Goal: Entertainment & Leisure: Browse casually

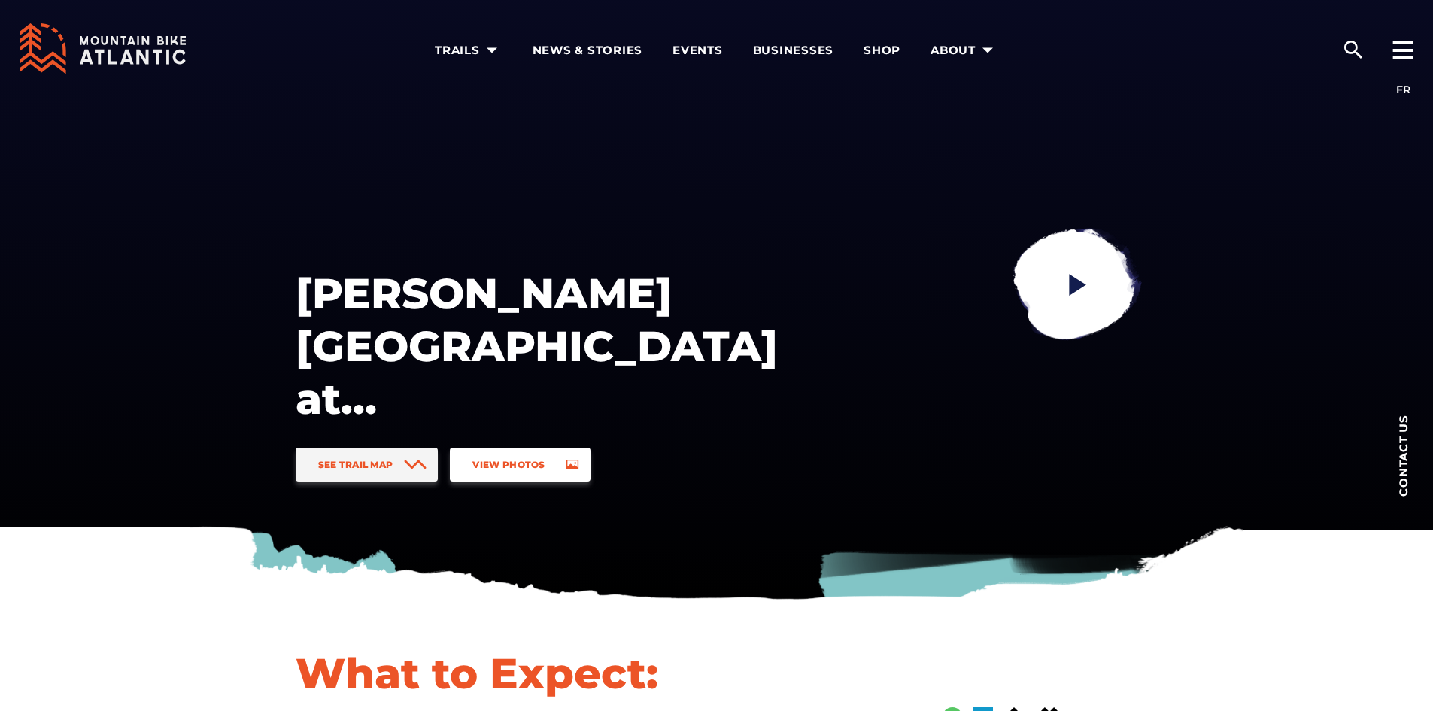
click at [489, 471] on link "View Photos" at bounding box center [520, 465] width 140 height 34
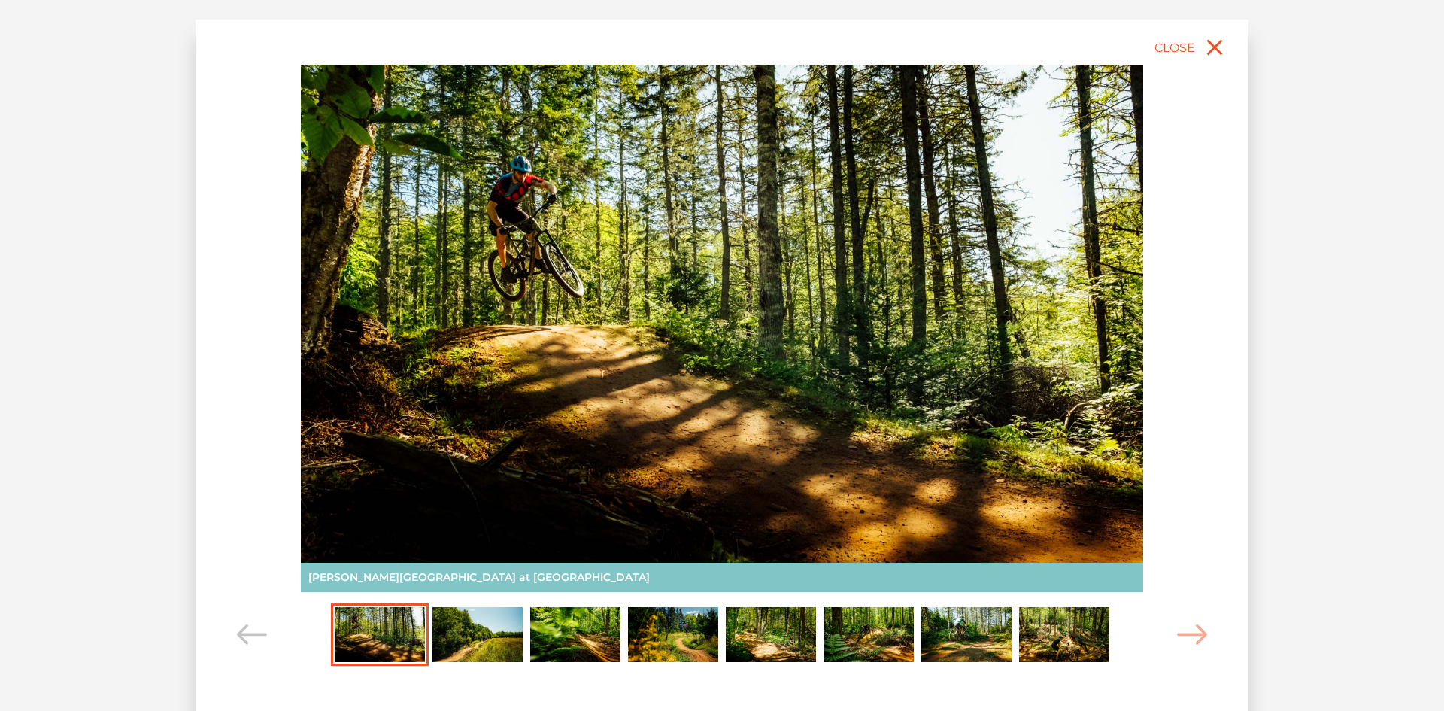
click at [496, 637] on img "Carousel Page 2" at bounding box center [477, 635] width 90 height 56
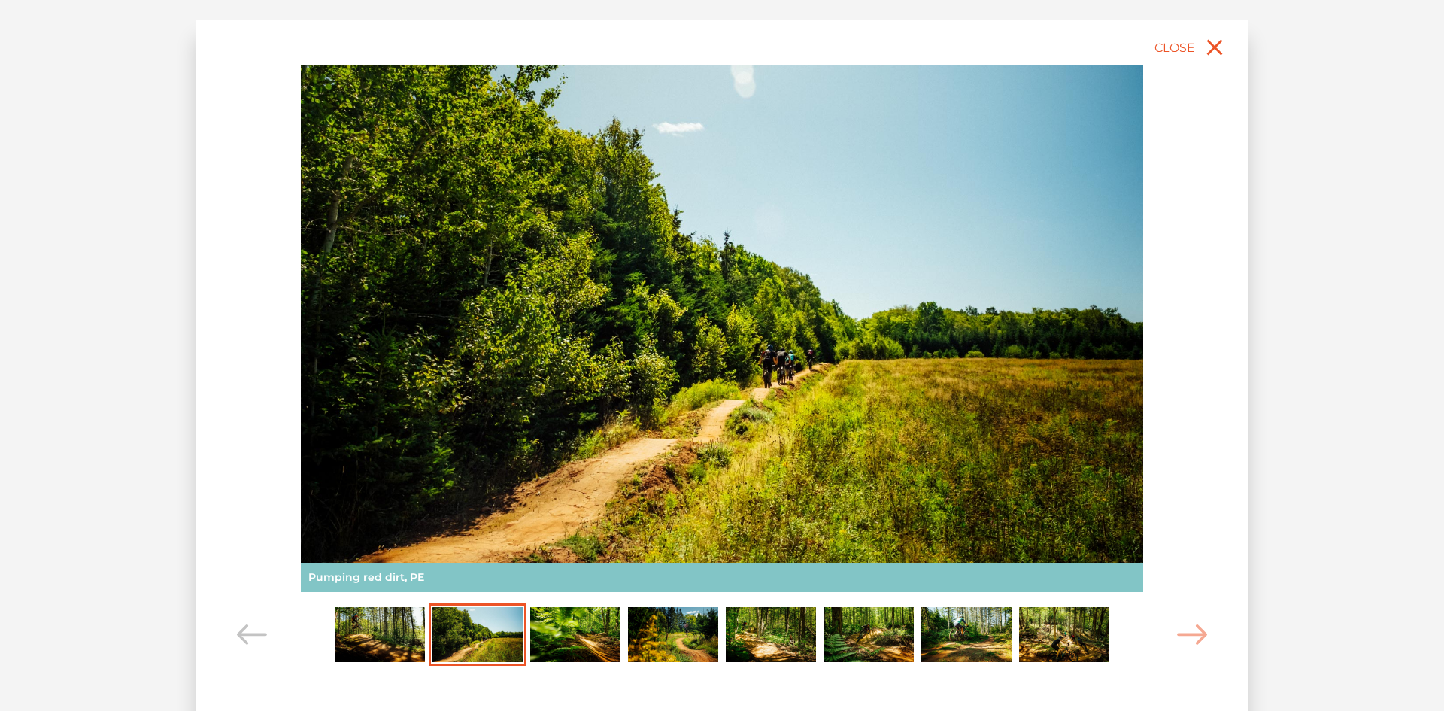
click at [593, 629] on img "Carousel Page 3" at bounding box center [575, 635] width 90 height 56
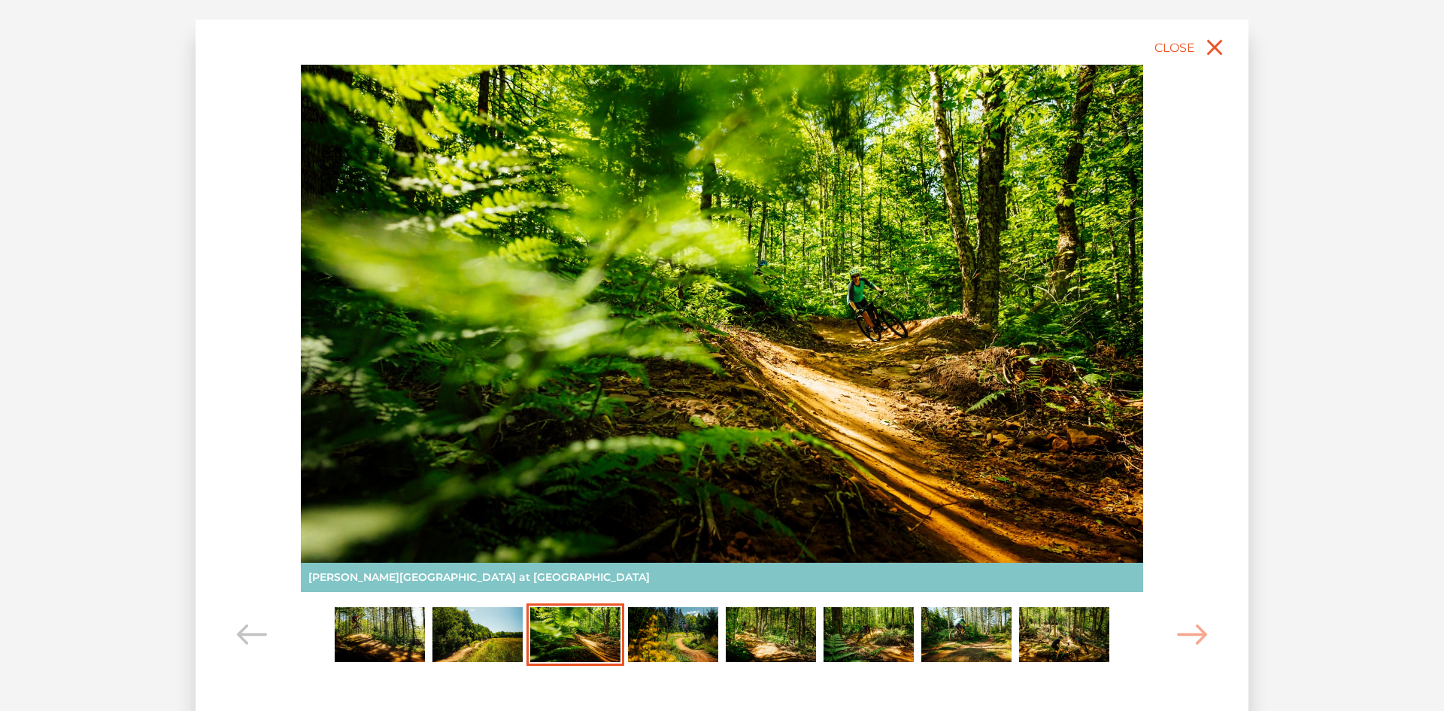
click at [673, 635] on img "Carousel Page 4" at bounding box center [673, 635] width 90 height 56
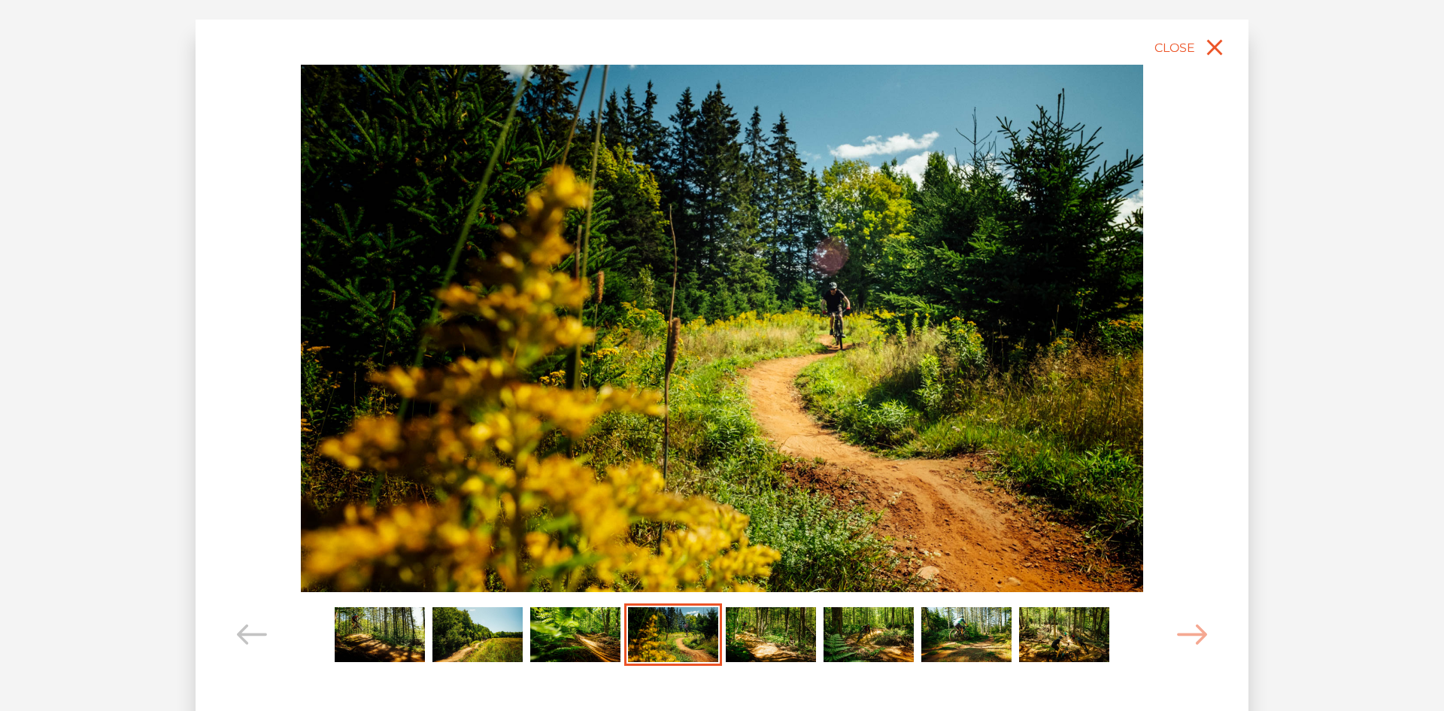
click at [757, 630] on img "Carousel Page 5" at bounding box center [771, 635] width 90 height 56
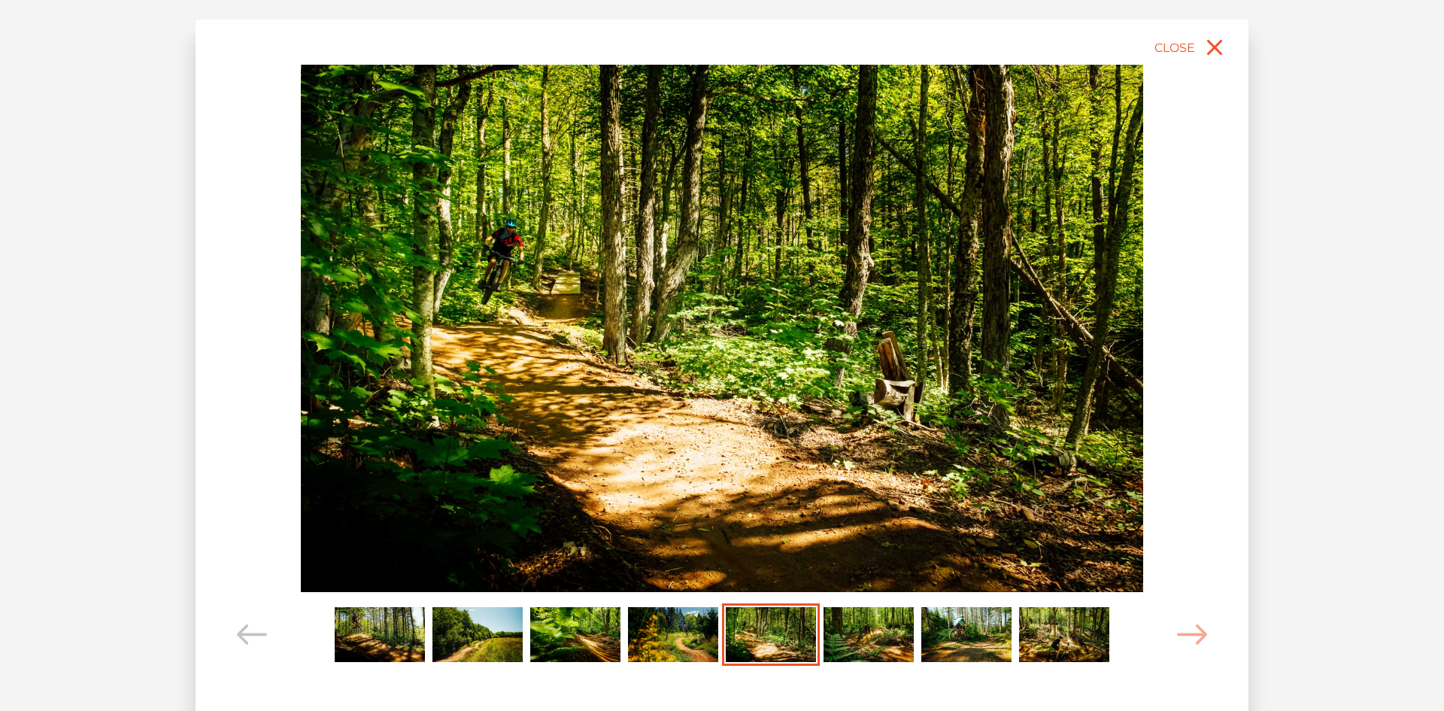
click at [865, 633] on img "Carousel Page 6" at bounding box center [869, 635] width 90 height 56
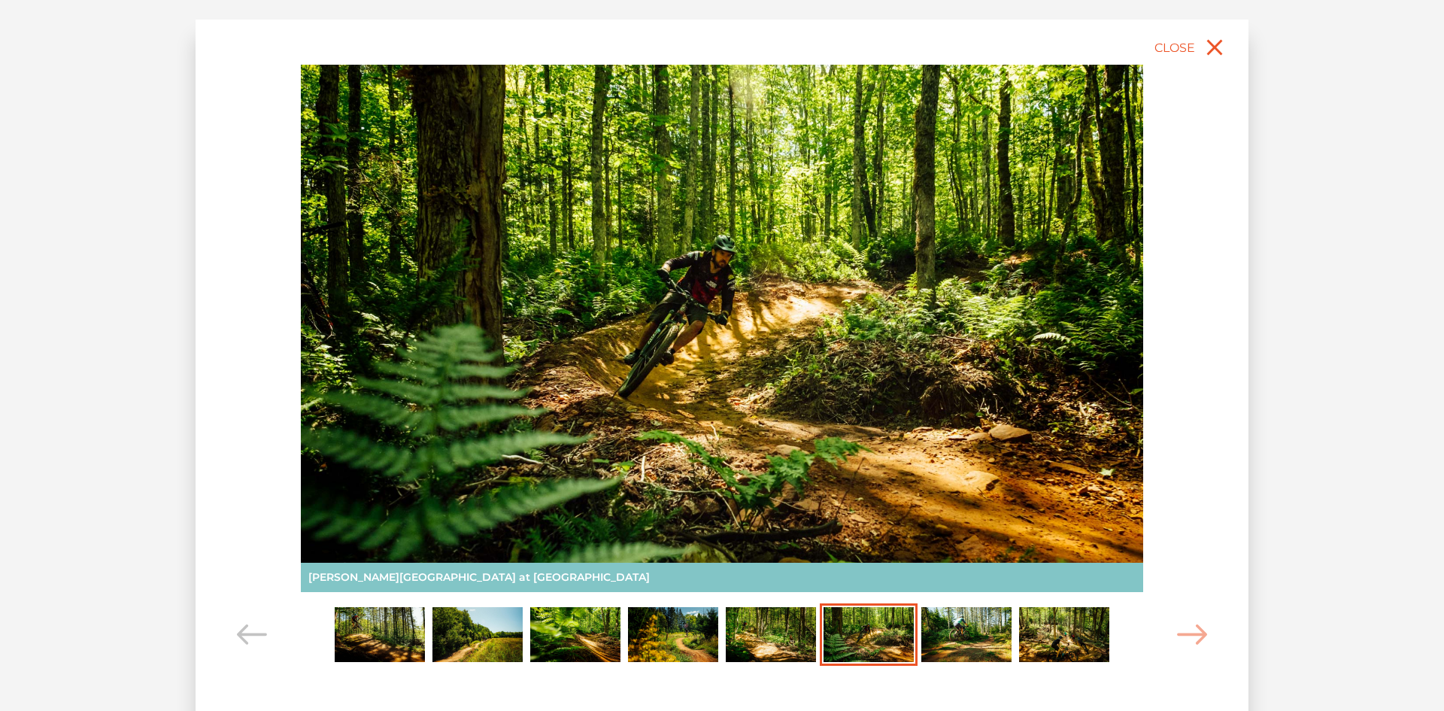
click at [943, 639] on img "Carousel Page 7" at bounding box center [966, 635] width 90 height 56
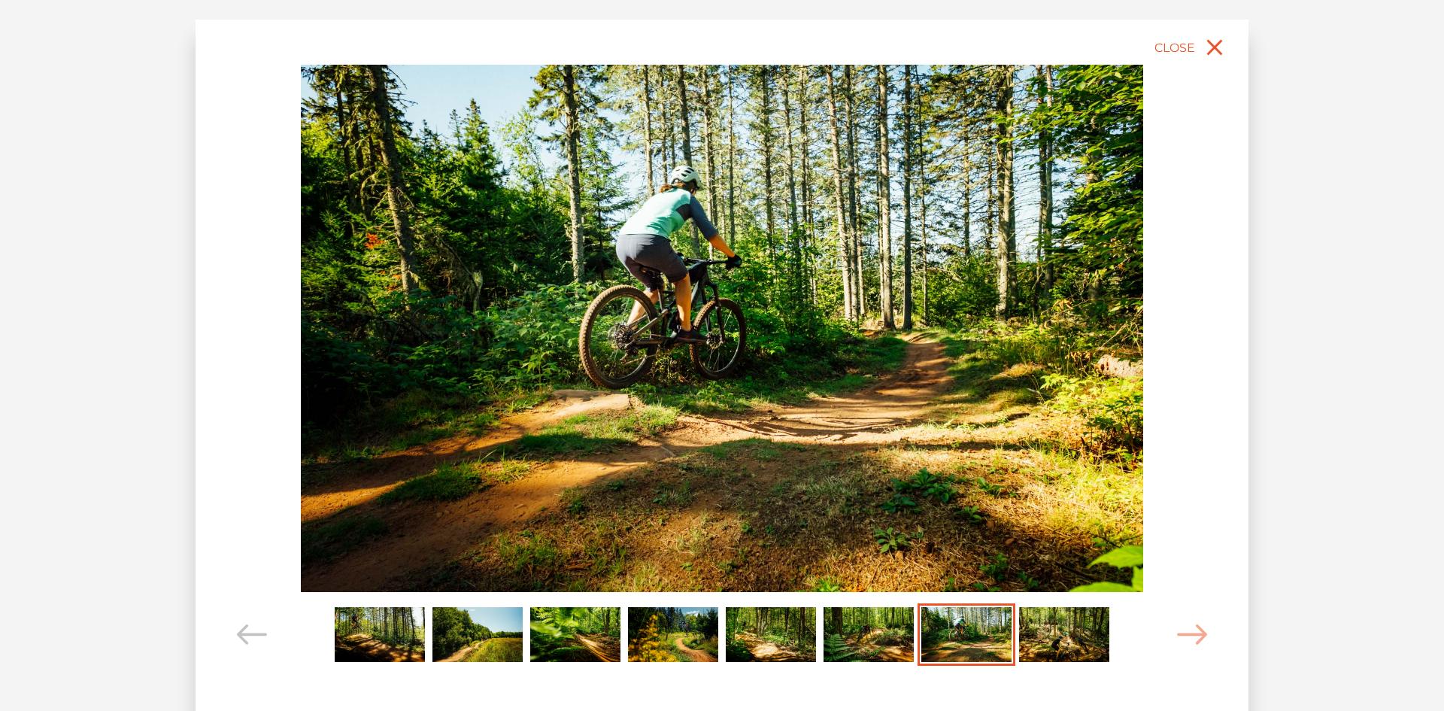
click at [876, 639] on img "Carousel Page 6" at bounding box center [869, 635] width 90 height 56
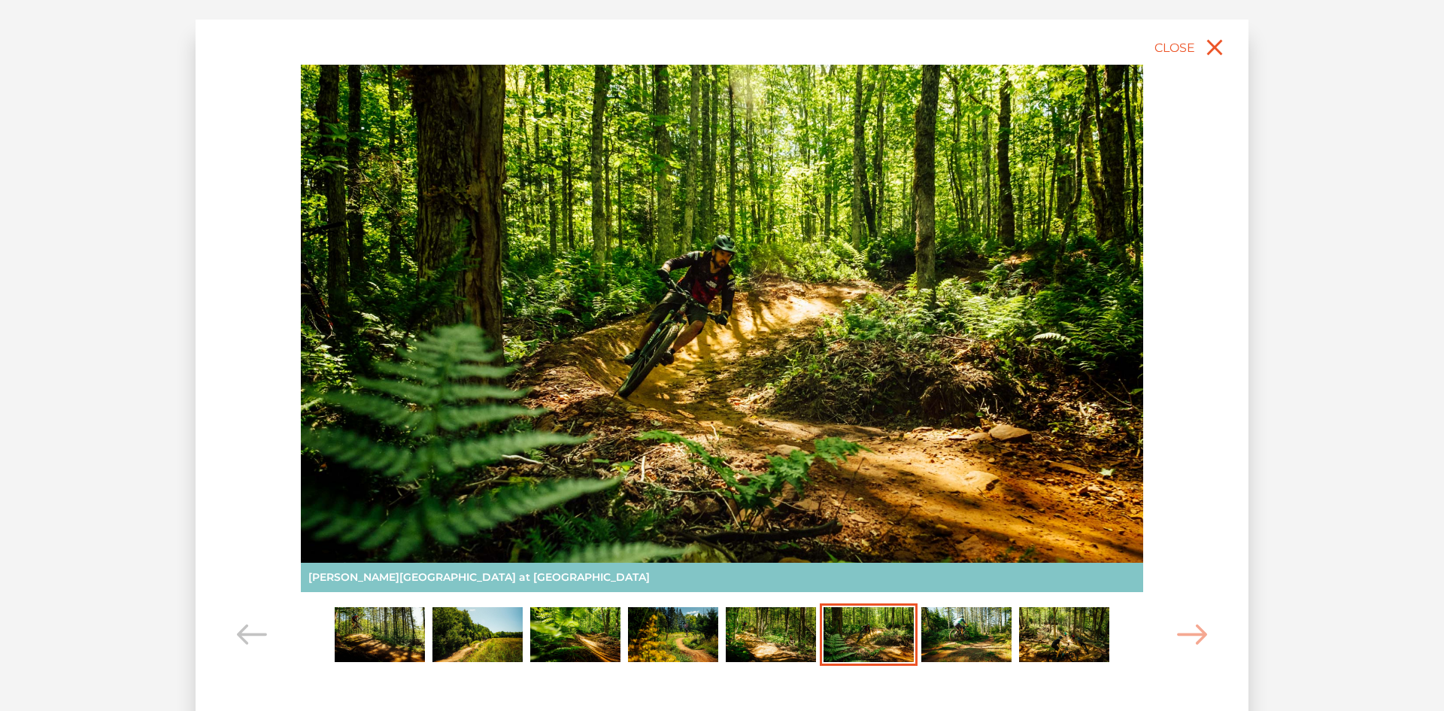
click at [963, 633] on img "Carousel Page 7" at bounding box center [966, 635] width 90 height 56
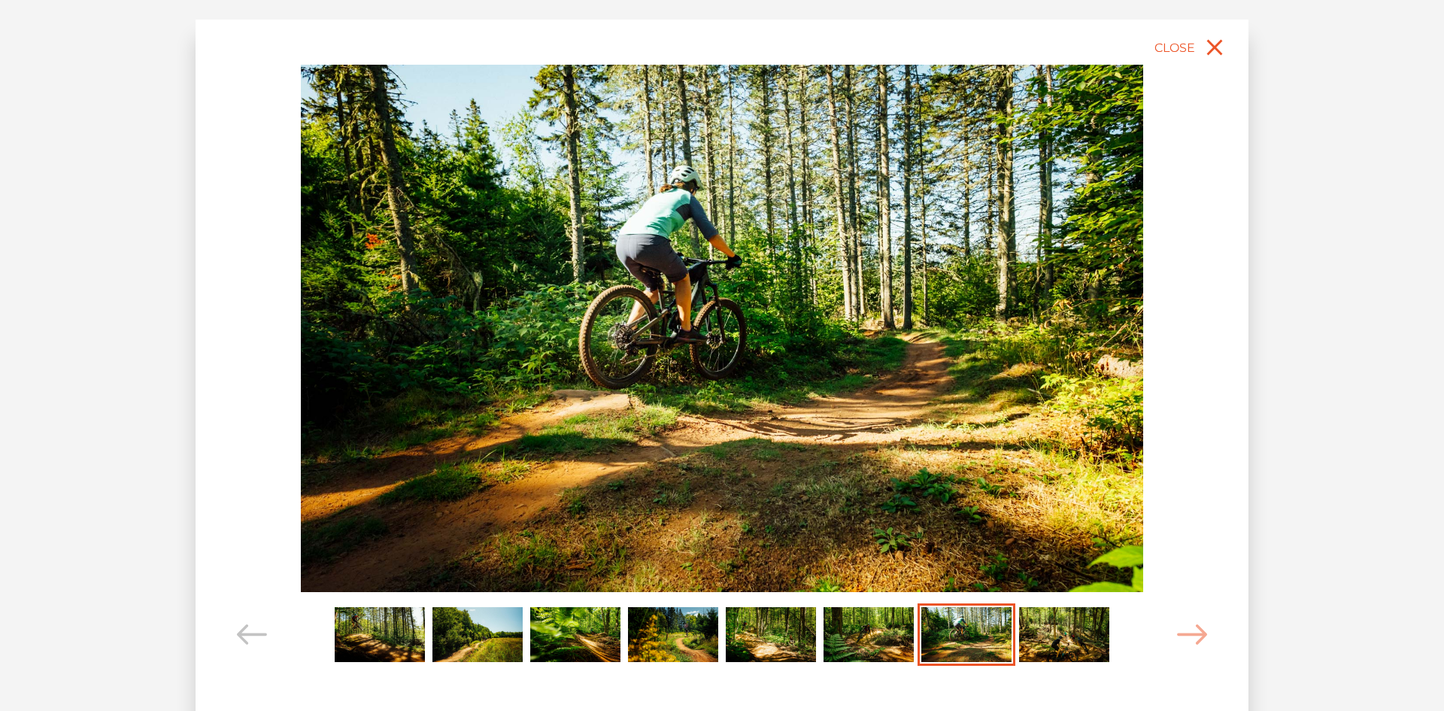
click at [1056, 619] on img "Carousel Page 8" at bounding box center [1064, 635] width 90 height 56
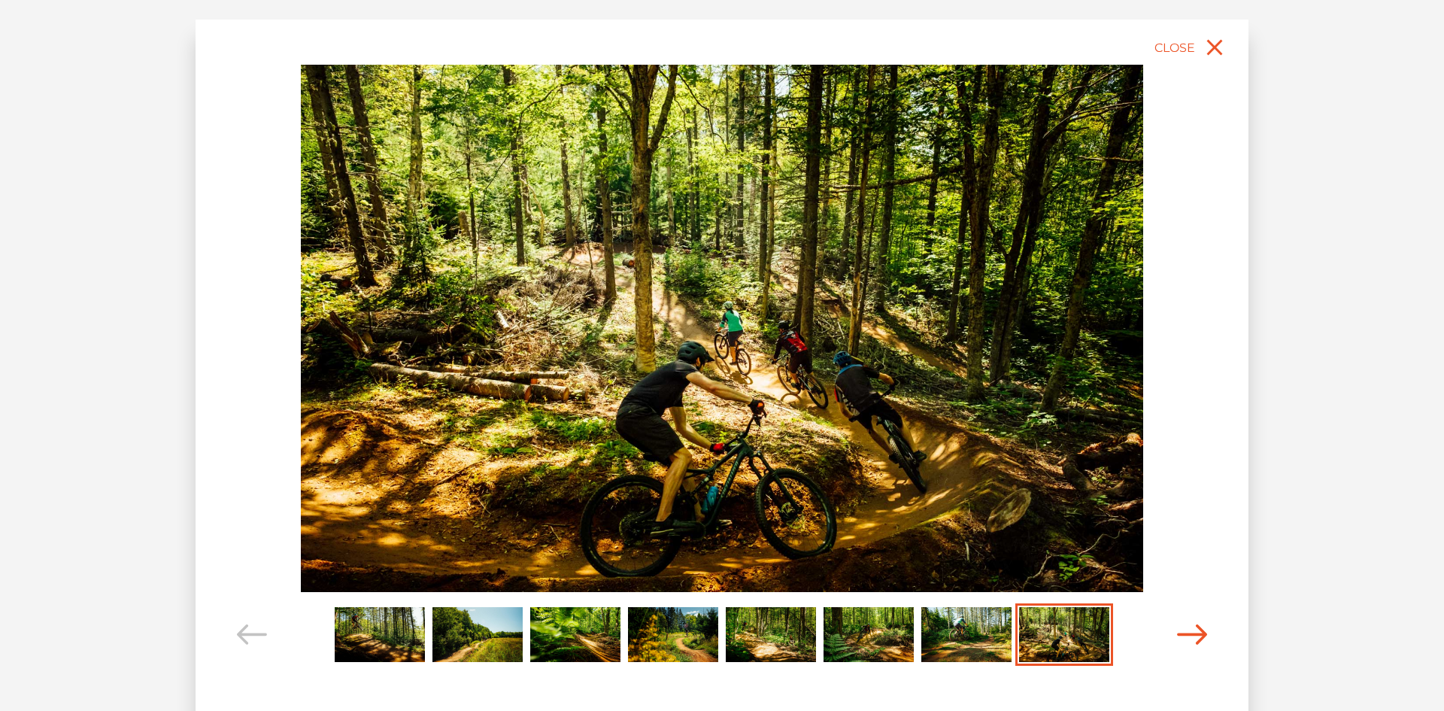
click at [1188, 633] on icon "Carousel Navigation" at bounding box center [1192, 634] width 30 height 20
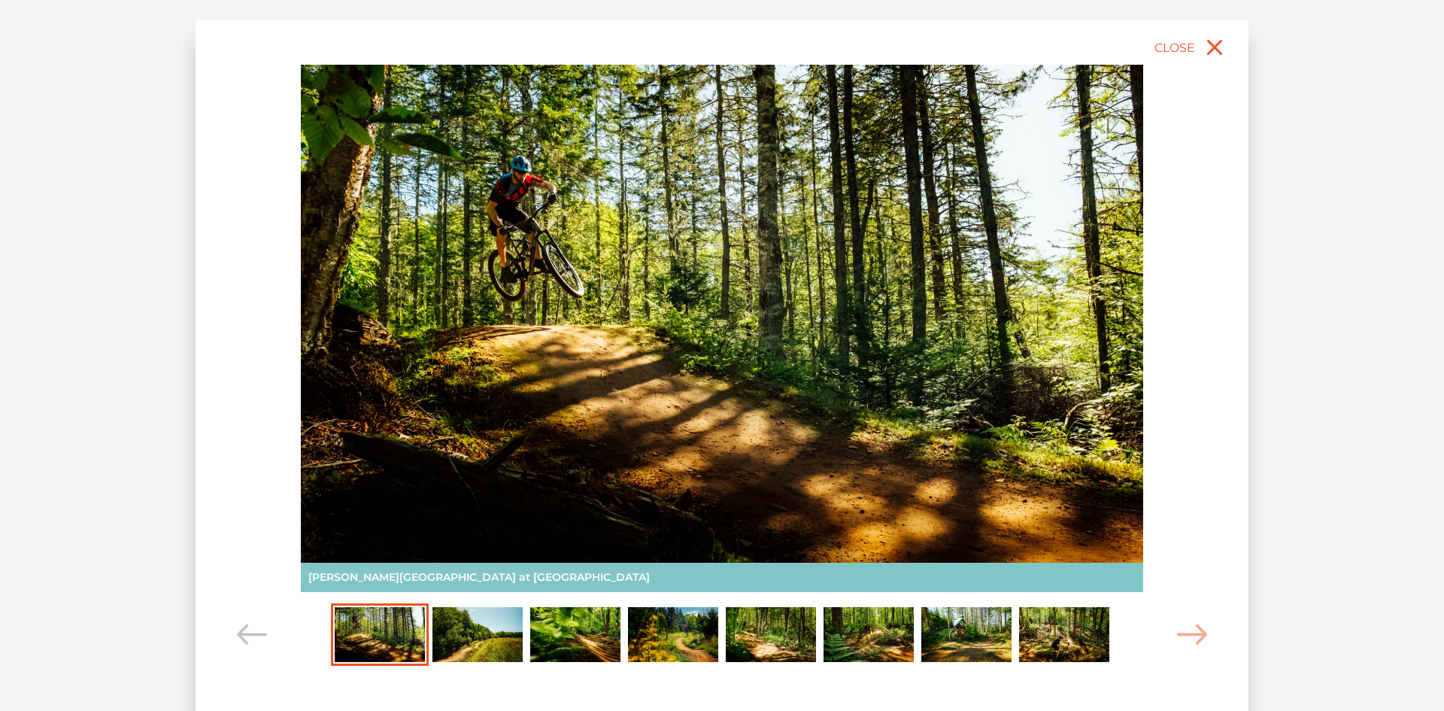
click at [453, 650] on img "Carousel Page 2" at bounding box center [477, 635] width 90 height 56
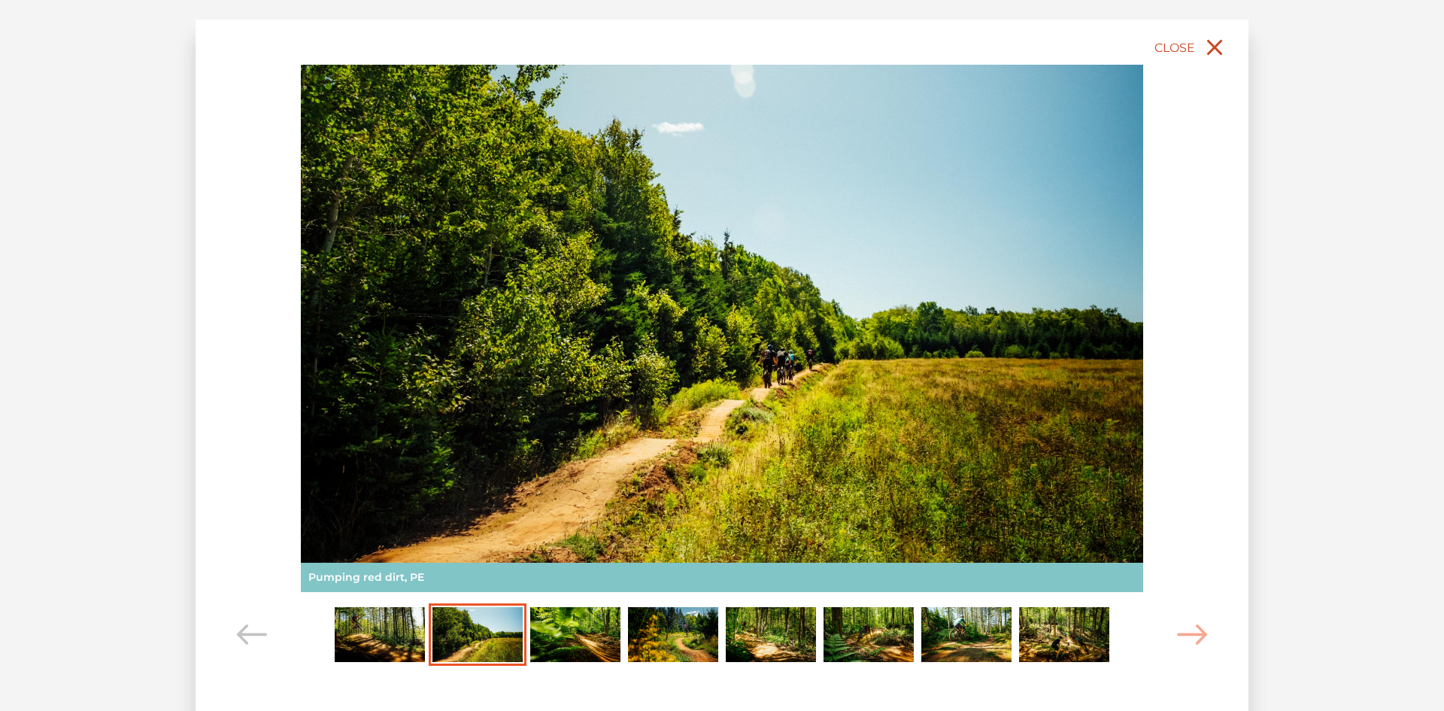
click at [1212, 47] on icon "close" at bounding box center [1214, 47] width 27 height 27
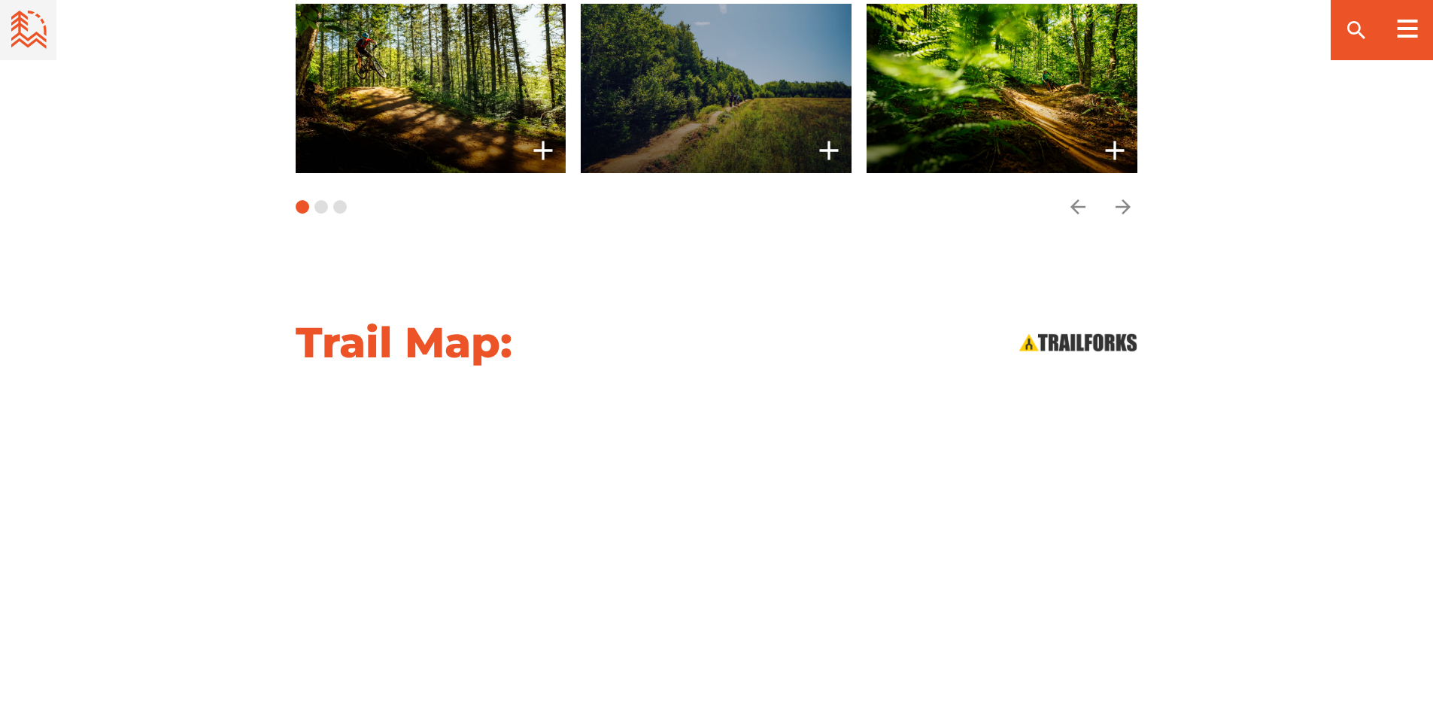
scroll to position [1504, 0]
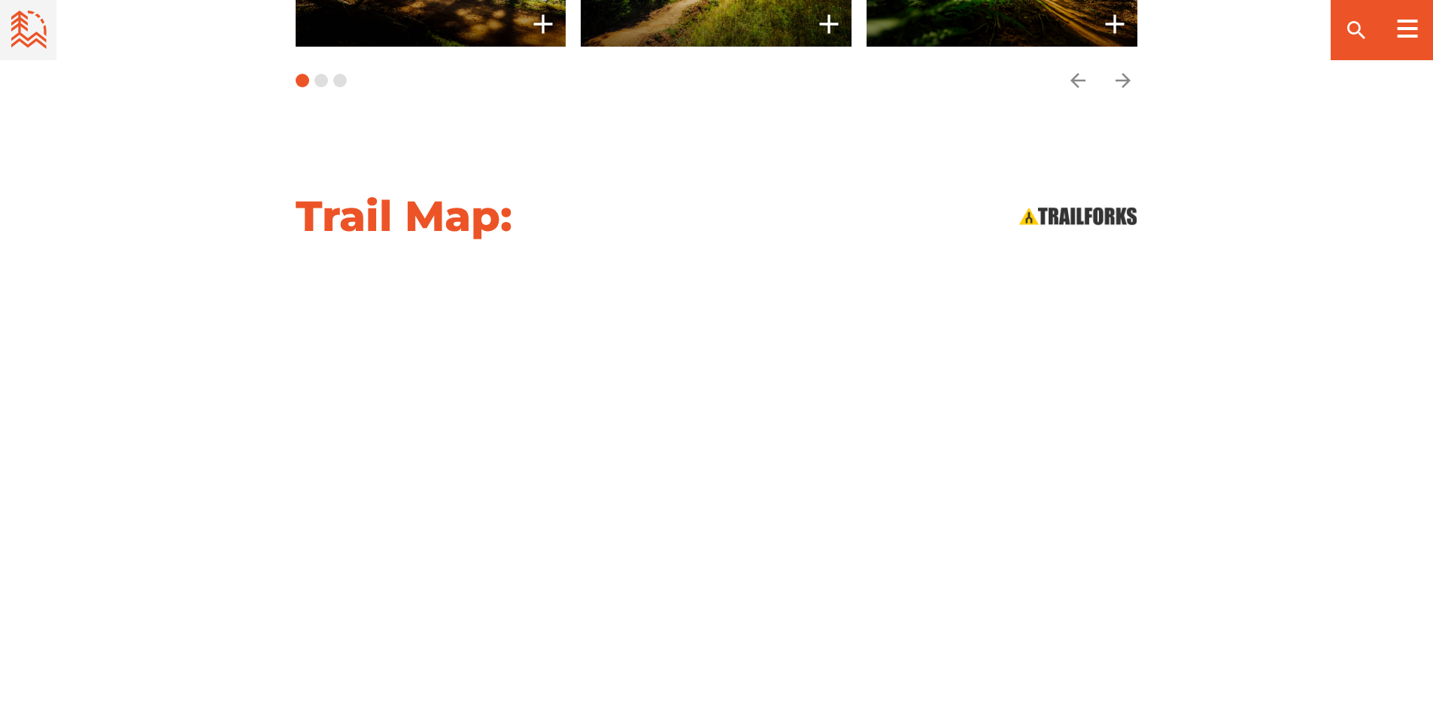
click at [1225, 440] on div at bounding box center [716, 455] width 1053 height 381
